Goal: Transaction & Acquisition: Obtain resource

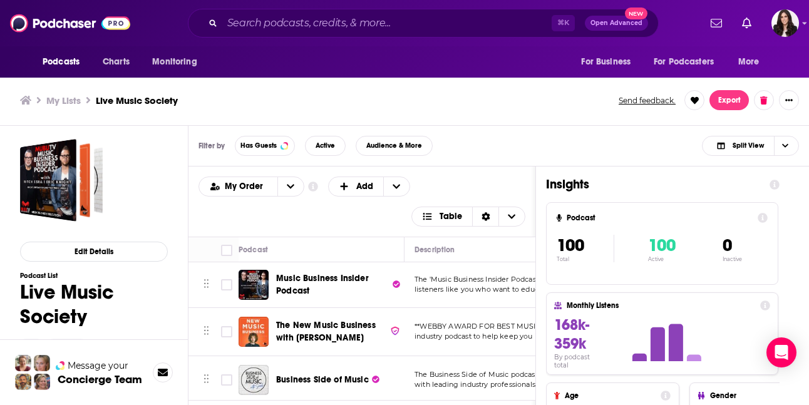
scroll to position [4, 0]
click at [448, 92] on div "My Lists Live Music Society Send feedback. Export" at bounding box center [404, 100] width 768 height 20
click at [737, 101] on button "Export" at bounding box center [728, 100] width 39 height 20
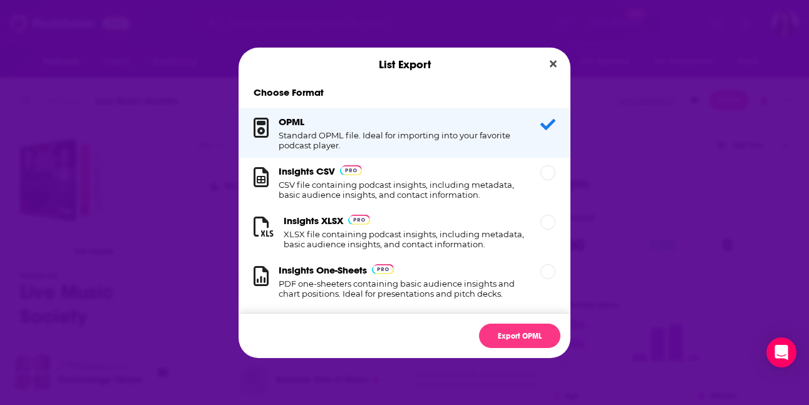
scroll to position [0, 0]
click at [410, 233] on h1 "XLSX file containing podcast insights, including metadata, basic audience insig…" at bounding box center [404, 239] width 242 height 20
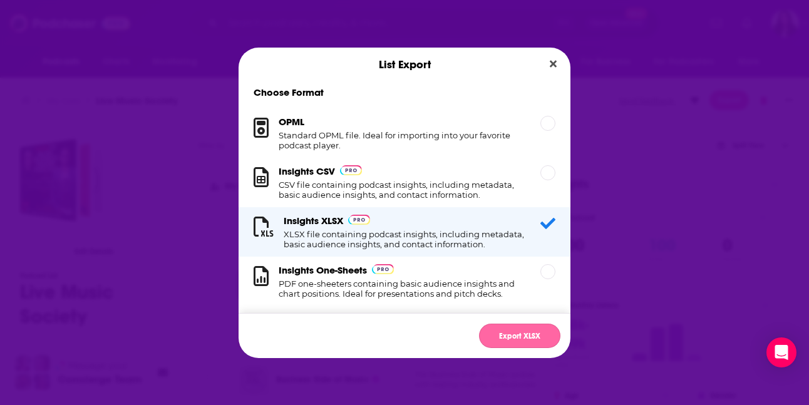
click at [511, 332] on button "Export XLSX" at bounding box center [519, 336] width 81 height 24
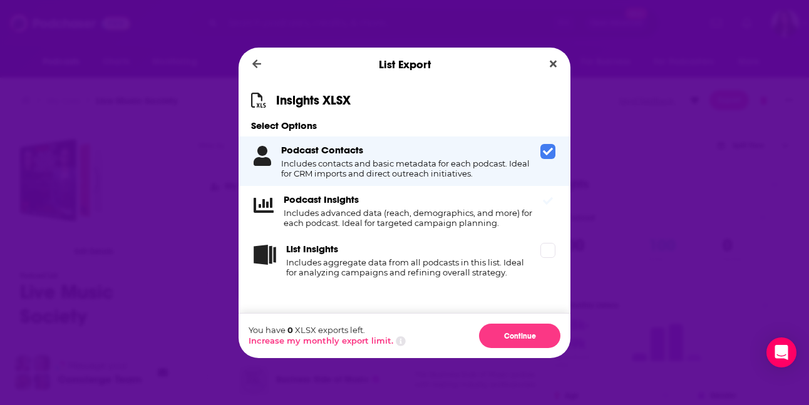
click at [546, 200] on icon "Dialog" at bounding box center [548, 201] width 10 height 10
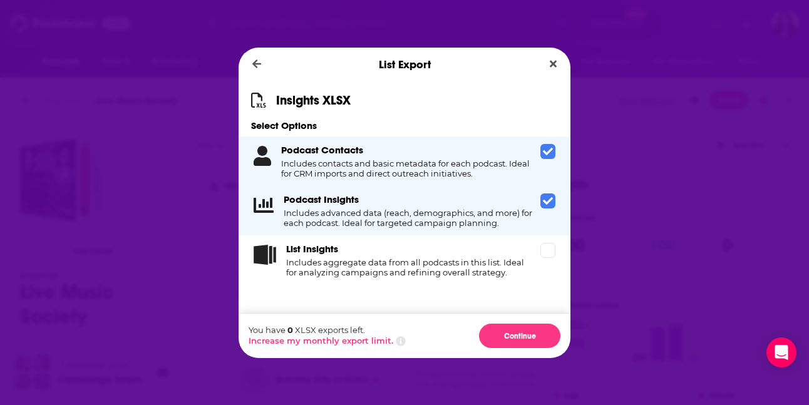
click at [546, 200] on icon "Dialog" at bounding box center [548, 201] width 10 height 10
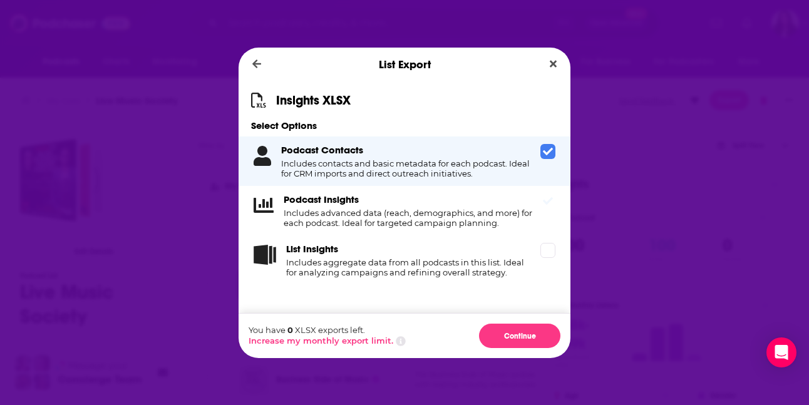
click at [546, 200] on icon "Dialog" at bounding box center [548, 201] width 10 height 10
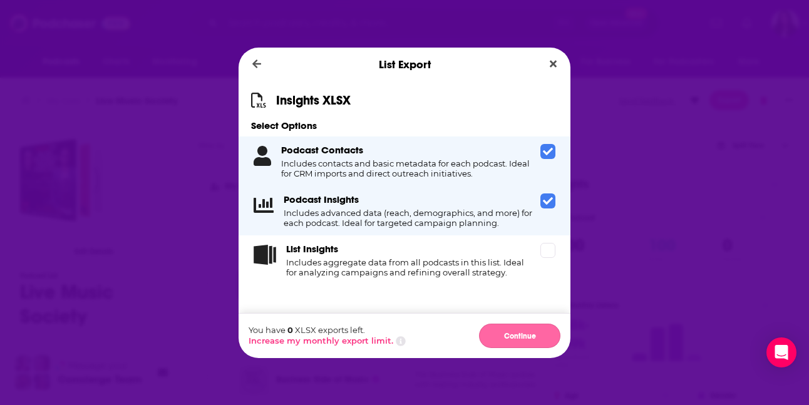
click at [522, 332] on button "Continue" at bounding box center [519, 336] width 81 height 24
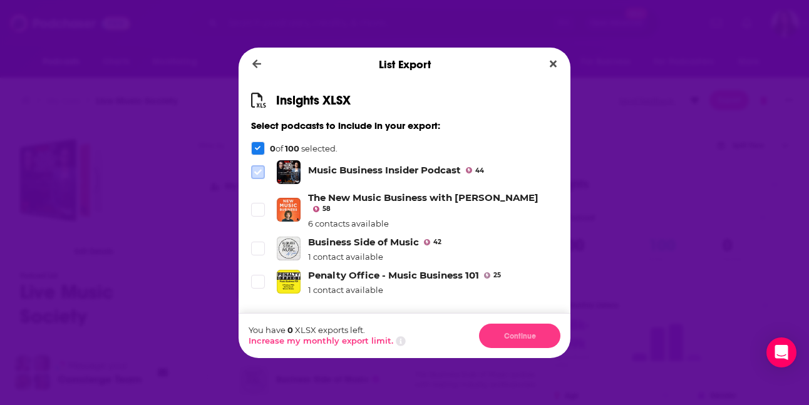
click at [257, 171] on icon "Dialog" at bounding box center [258, 172] width 8 height 8
click at [257, 208] on span "Dialog" at bounding box center [257, 209] width 11 height 11
click at [253, 243] on span "Dialog" at bounding box center [257, 248] width 11 height 11
click at [256, 148] on icon "Dialog" at bounding box center [258, 148] width 6 height 4
click at [355, 340] on button "Increase my monthly export limit." at bounding box center [320, 340] width 145 height 10
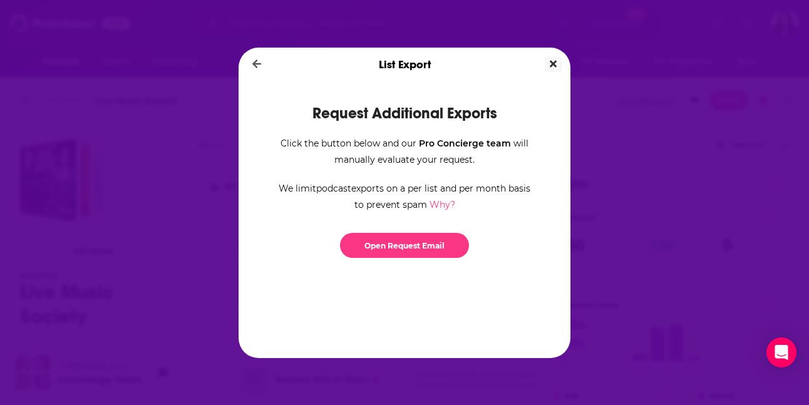
click at [550, 61] on icon "Close" at bounding box center [552, 63] width 7 height 7
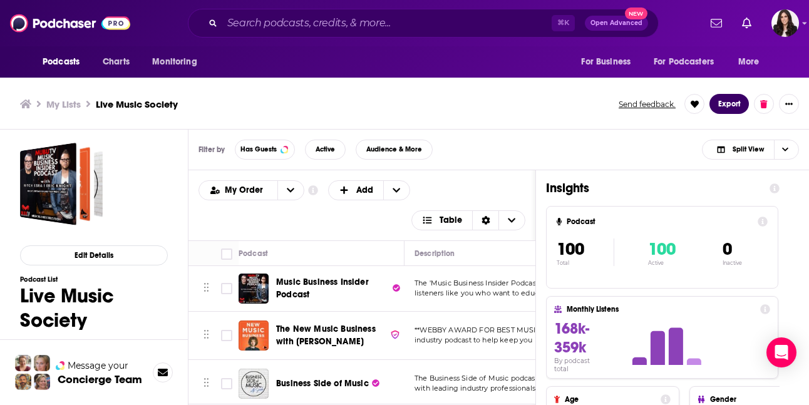
scroll to position [4, 0]
